Goal: Task Accomplishment & Management: Complete application form

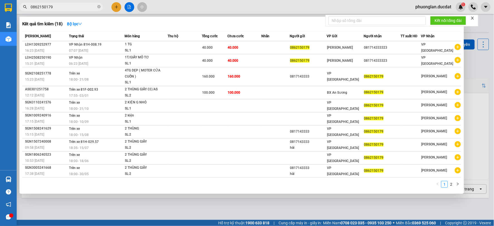
click at [99, 7] on icon "close-circle" at bounding box center [98, 6] width 3 height 3
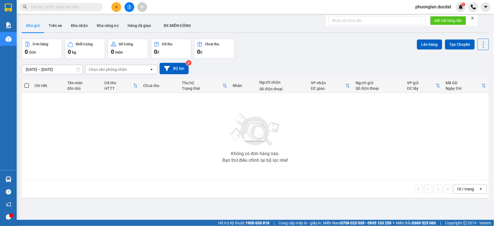
click at [87, 6] on input "text" at bounding box center [64, 7] width 66 height 6
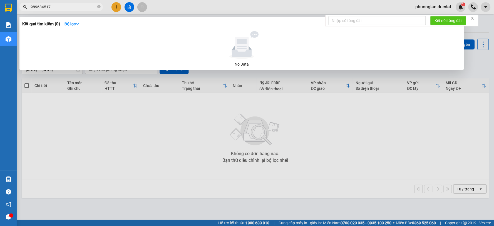
click at [29, 8] on span "989684517" at bounding box center [60, 7] width 83 height 8
click at [31, 7] on input "989684517" at bounding box center [64, 7] width 66 height 6
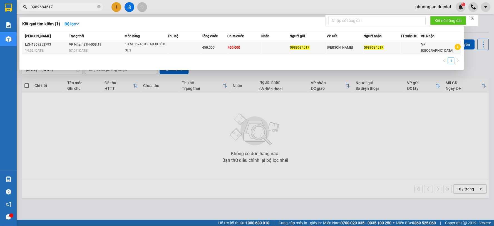
type input "0989684517"
click at [187, 48] on td at bounding box center [185, 47] width 34 height 13
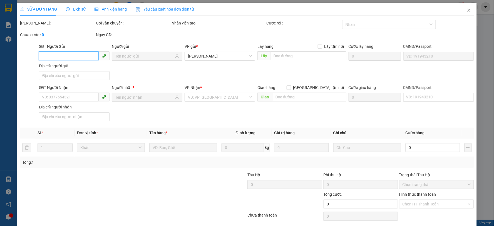
type input "0989684517"
type input "450.000"
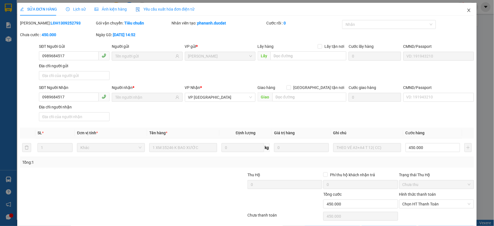
click at [467, 10] on icon "close" at bounding box center [469, 10] width 4 height 4
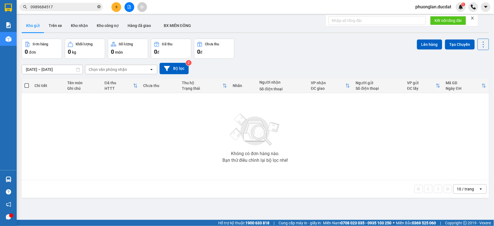
click at [98, 7] on icon "close-circle" at bounding box center [98, 6] width 3 height 3
click at [79, 7] on input "text" at bounding box center [64, 7] width 66 height 6
paste input "862150179"
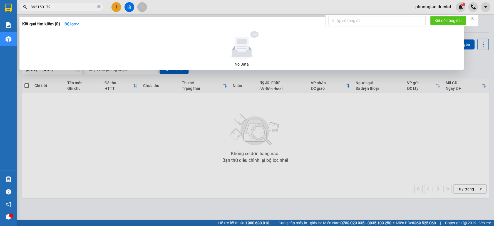
click at [31, 8] on input "862150179" at bounding box center [64, 7] width 66 height 6
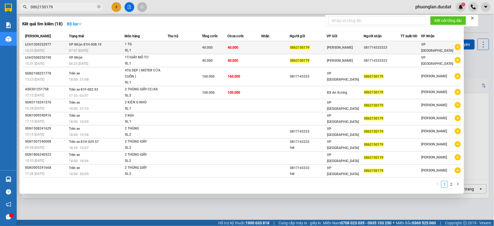
type input "0862150179"
click at [276, 50] on td at bounding box center [276, 47] width 28 height 13
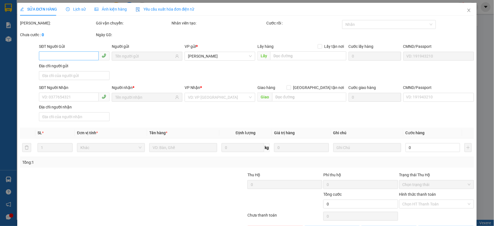
type input "0862150179"
type input "081714333323"
type input "40.000"
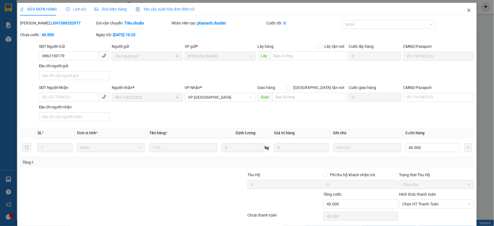
click at [467, 12] on icon "close" at bounding box center [469, 10] width 4 height 4
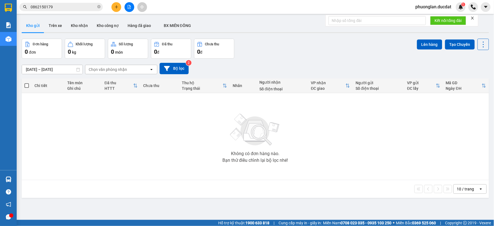
click at [66, 7] on input "0862150179" at bounding box center [64, 7] width 66 height 6
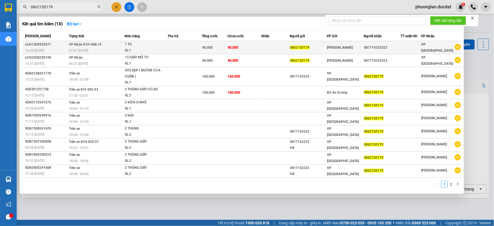
click at [143, 47] on div "1 TG" at bounding box center [146, 44] width 42 height 6
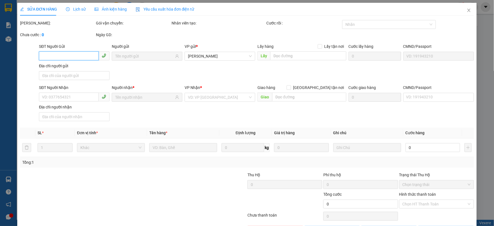
type input "0862150179"
type input "081714333323"
type input "40.000"
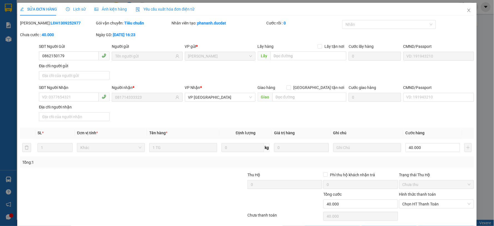
click at [134, 120] on div "SĐT Người Nhận VD: 0377654321 Người nhận * 081714333323 VP Nhận * VP [GEOGRAPHI…" at bounding box center [256, 103] width 437 height 39
